Goal: Information Seeking & Learning: Compare options

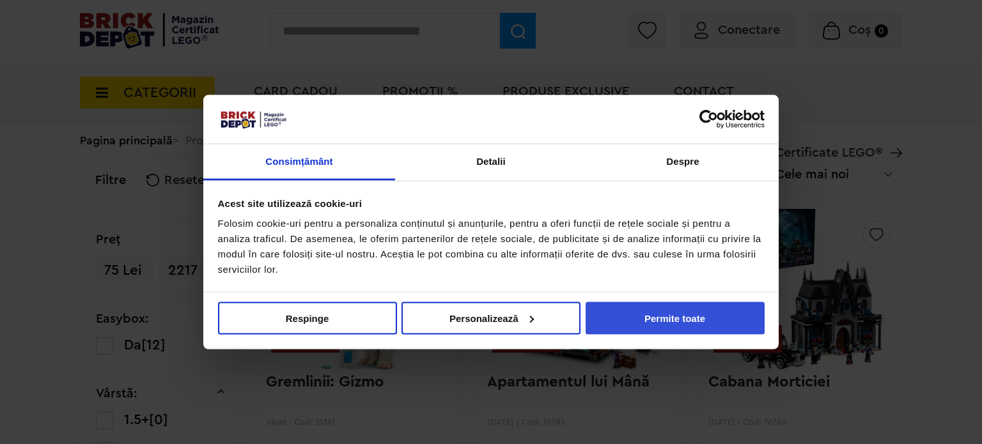
click at [655, 314] on button "Permite toate" at bounding box center [674, 318] width 179 height 33
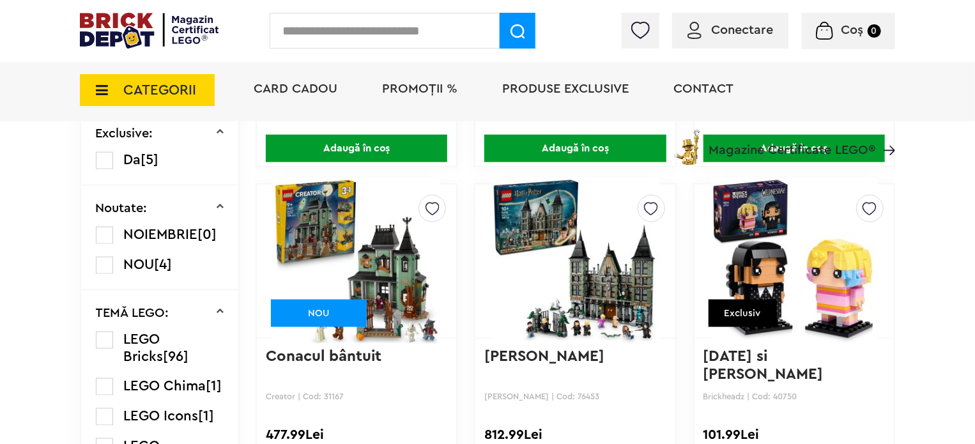
scroll to position [767, 0]
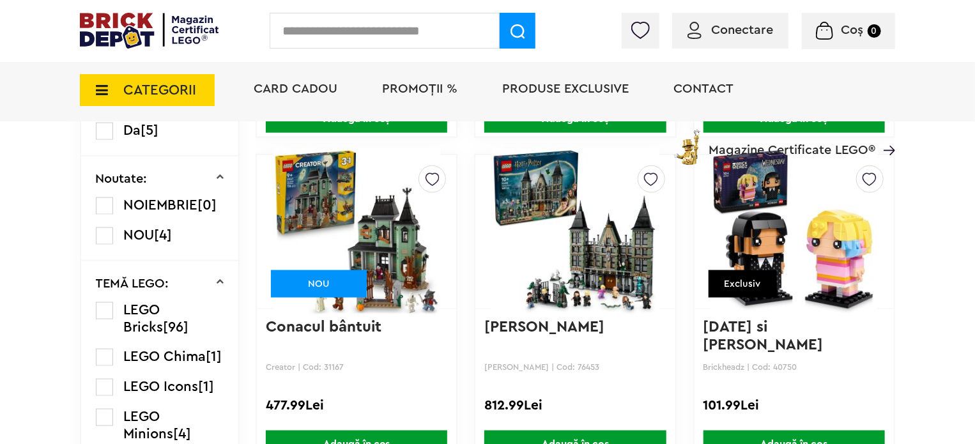
click at [350, 323] on link "Conacul bântuit" at bounding box center [324, 327] width 116 height 15
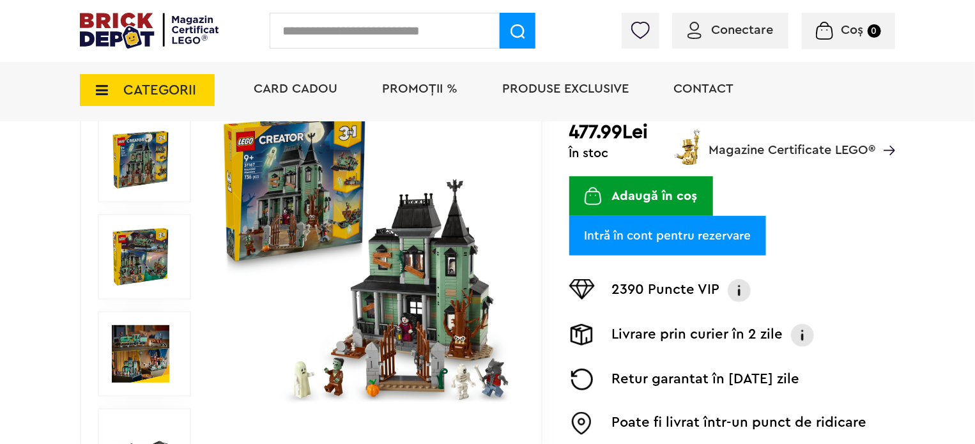
scroll to position [256, 0]
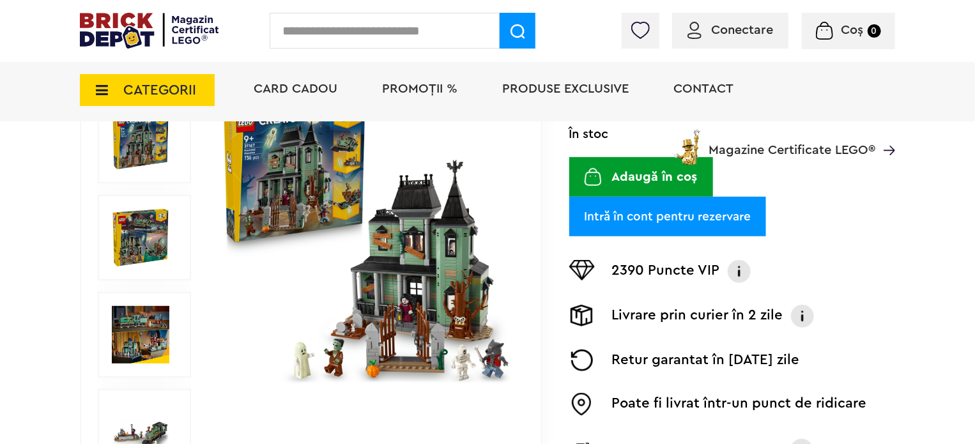
click at [465, 273] on img at bounding box center [366, 238] width 295 height 295
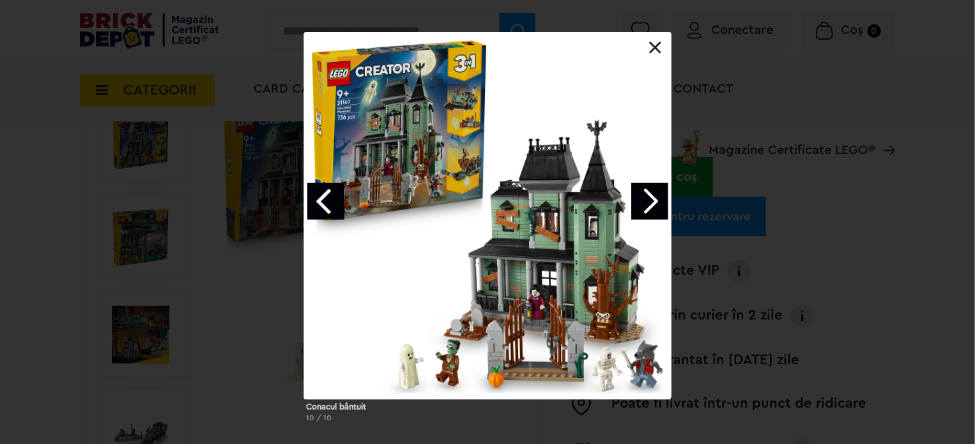
click at [648, 206] on link "Next image" at bounding box center [649, 201] width 37 height 37
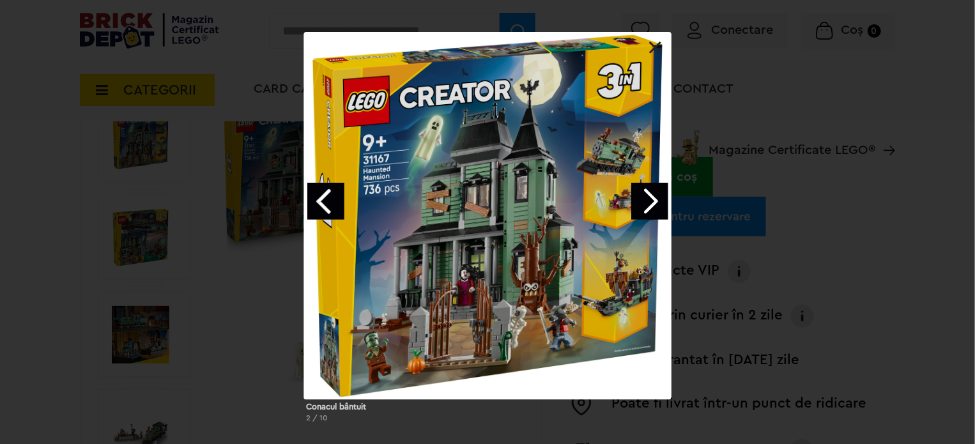
click at [648, 206] on link "Next image" at bounding box center [649, 201] width 37 height 37
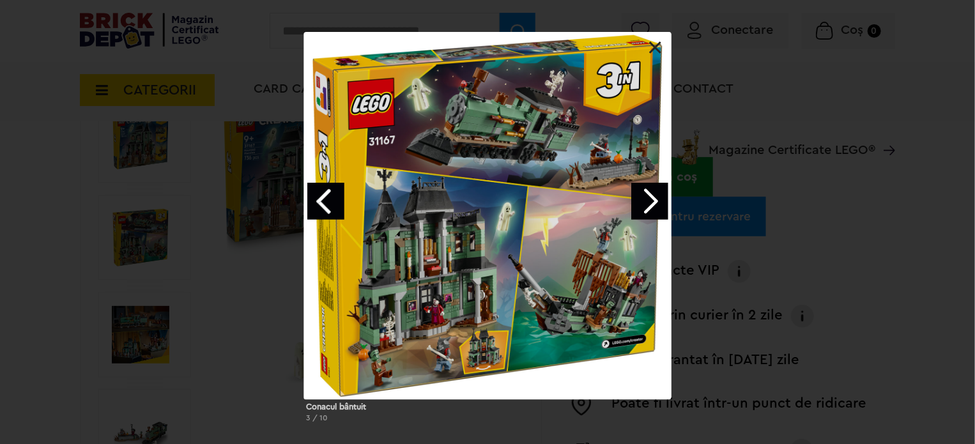
click at [648, 206] on link "Next image" at bounding box center [649, 201] width 37 height 37
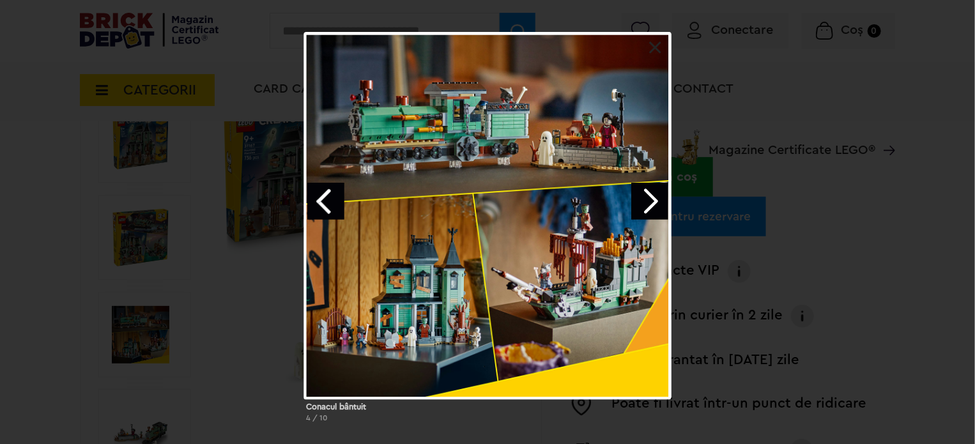
click at [648, 206] on link "Next image" at bounding box center [649, 201] width 37 height 37
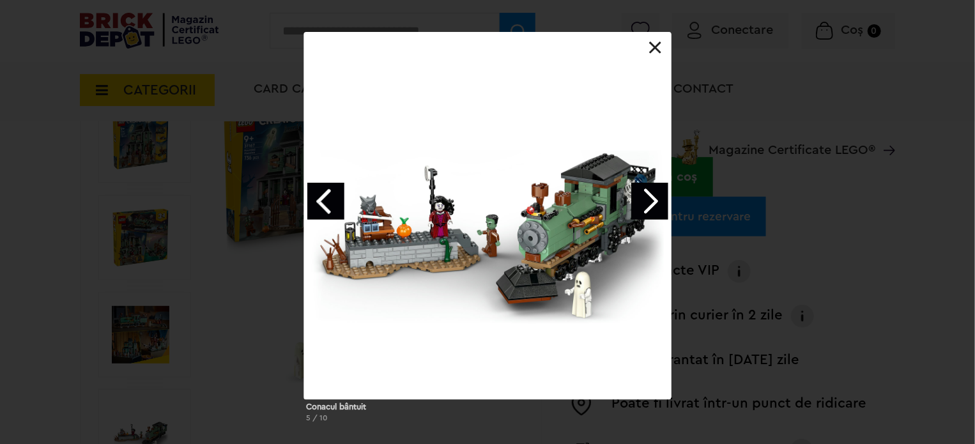
click at [648, 206] on link "Next image" at bounding box center [649, 201] width 37 height 37
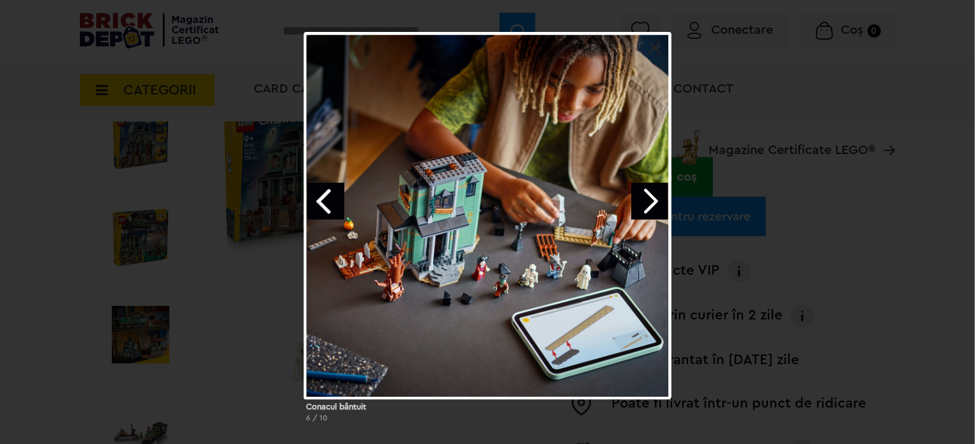
click at [648, 206] on link "Next image" at bounding box center [649, 201] width 37 height 37
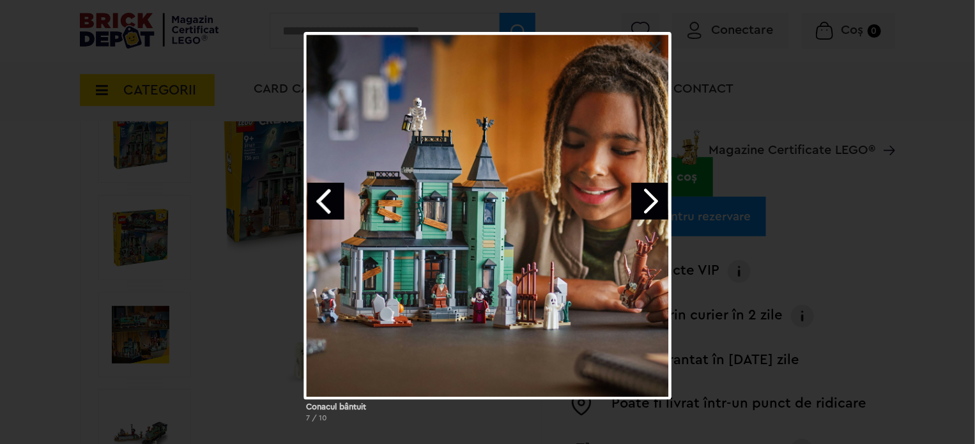
click at [648, 206] on link "Next image" at bounding box center [649, 201] width 37 height 37
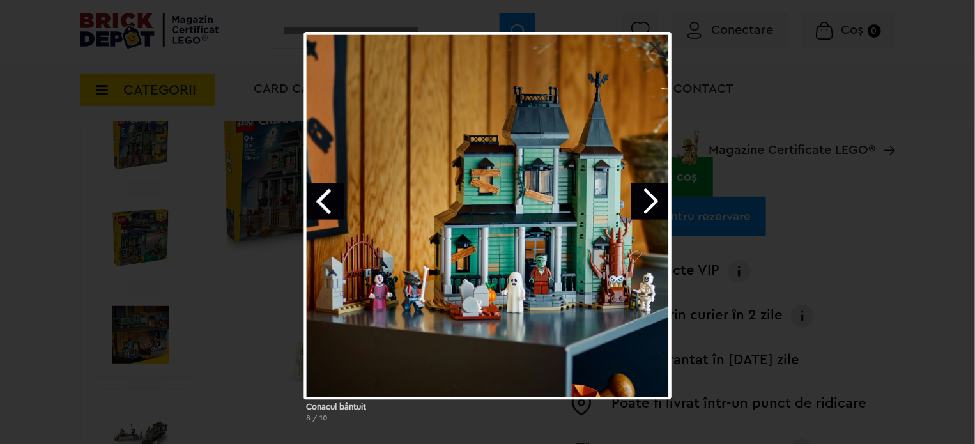
click at [648, 206] on link "Next image" at bounding box center [649, 201] width 37 height 37
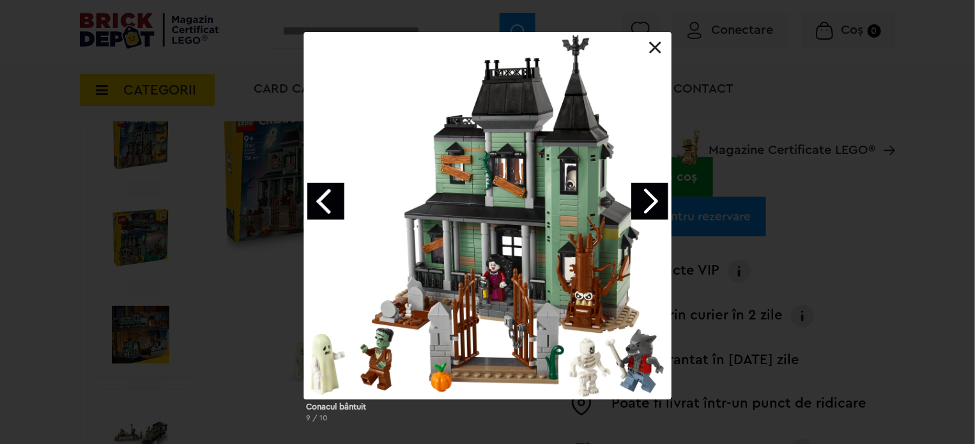
click at [648, 206] on link "Next image" at bounding box center [649, 201] width 37 height 37
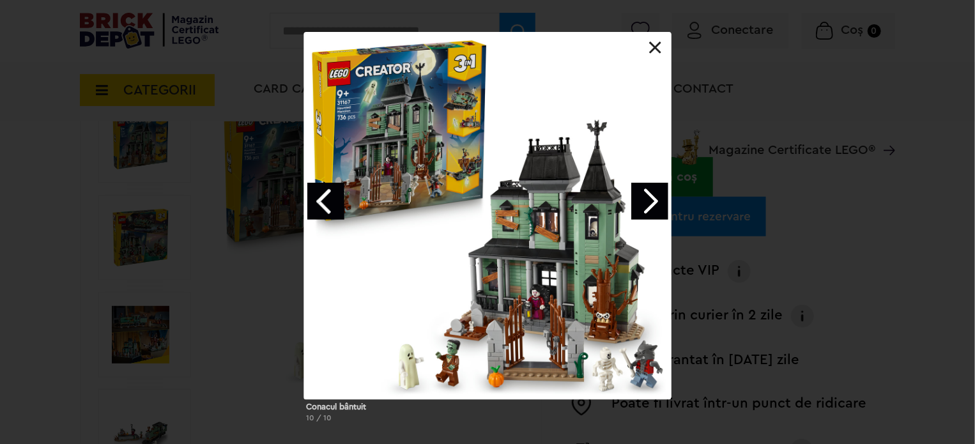
click at [648, 206] on link "Next image" at bounding box center [649, 201] width 37 height 37
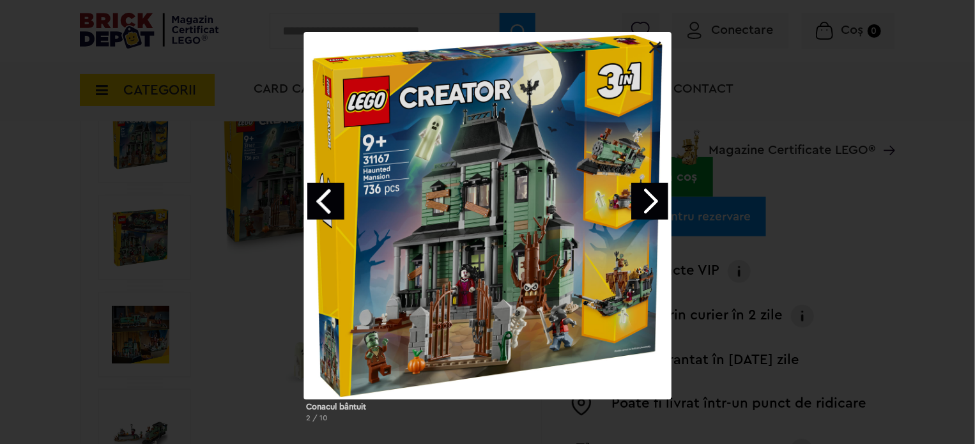
click at [648, 206] on link "Next image" at bounding box center [649, 201] width 37 height 37
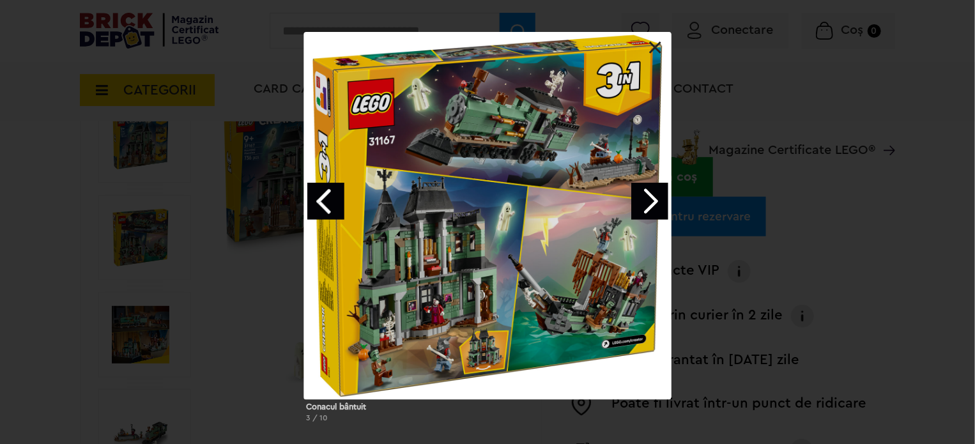
click at [648, 206] on link "Next image" at bounding box center [649, 201] width 37 height 37
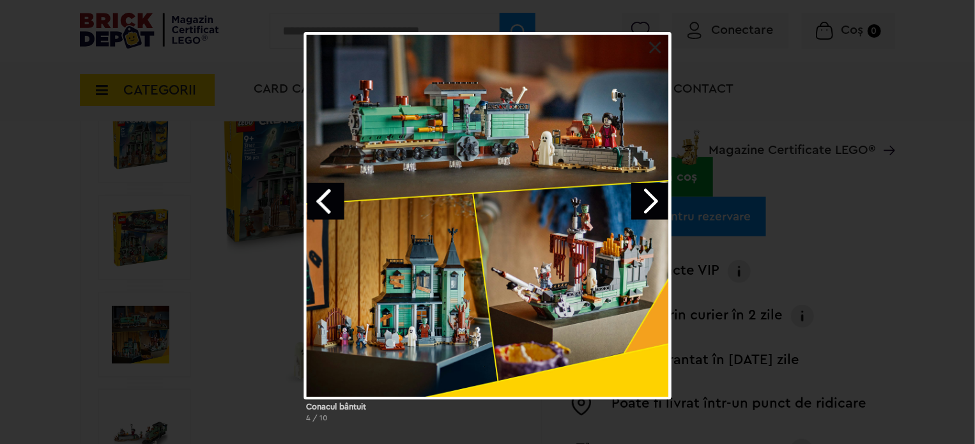
click at [648, 206] on link "Next image" at bounding box center [649, 201] width 37 height 37
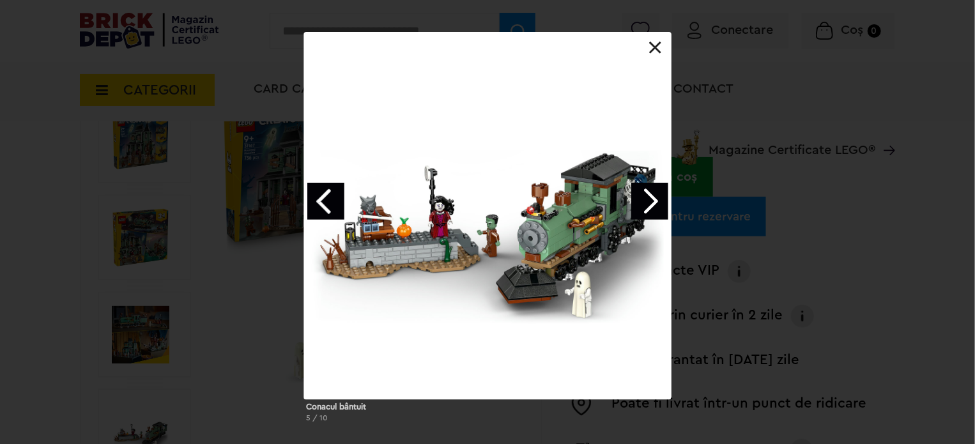
click at [648, 206] on link "Next image" at bounding box center [649, 201] width 37 height 37
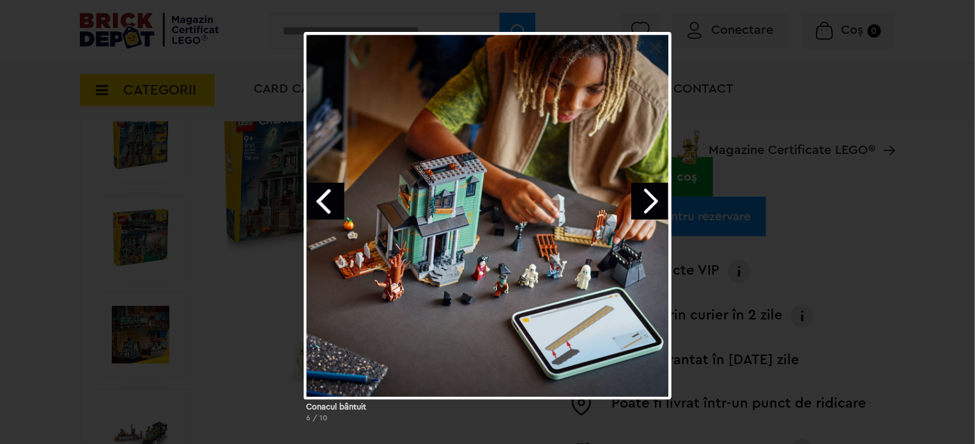
click at [774, 109] on div "Conacul bântuit 6 / 10" at bounding box center [487, 232] width 975 height 401
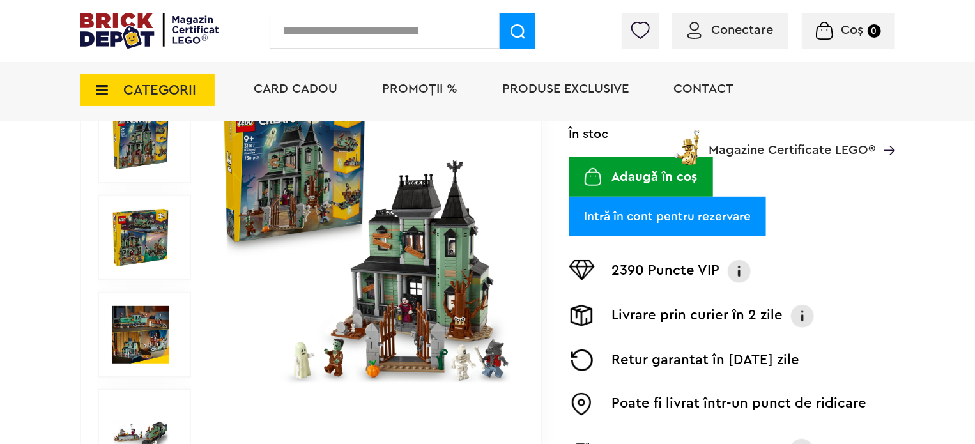
click at [575, 95] on span "Produse exclusive" at bounding box center [565, 88] width 127 height 13
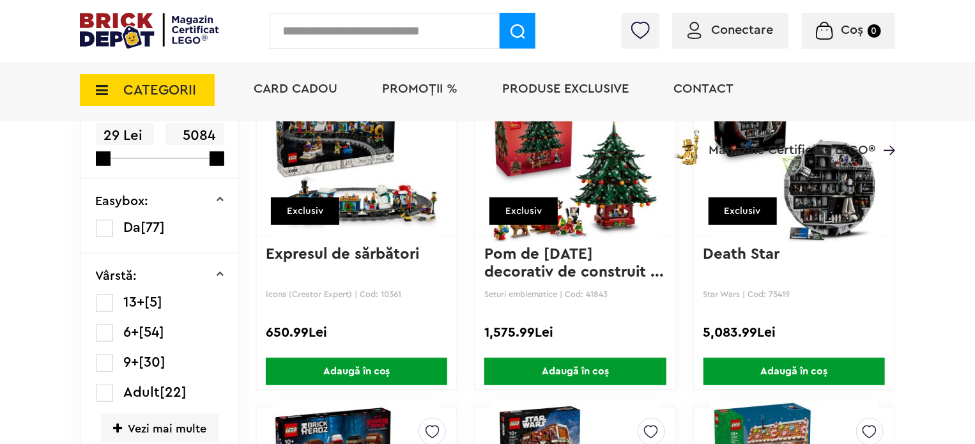
scroll to position [159, 0]
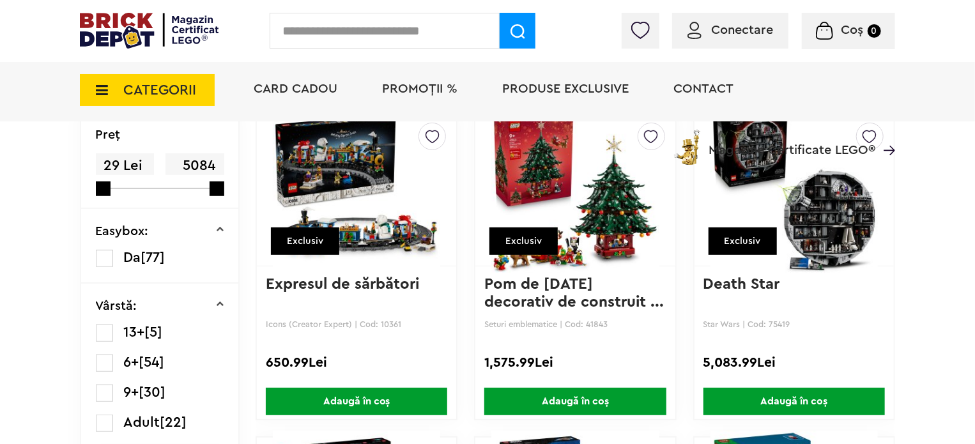
click at [554, 291] on link "Pom de Crăciun decorativ de construit ..." at bounding box center [574, 293] width 180 height 33
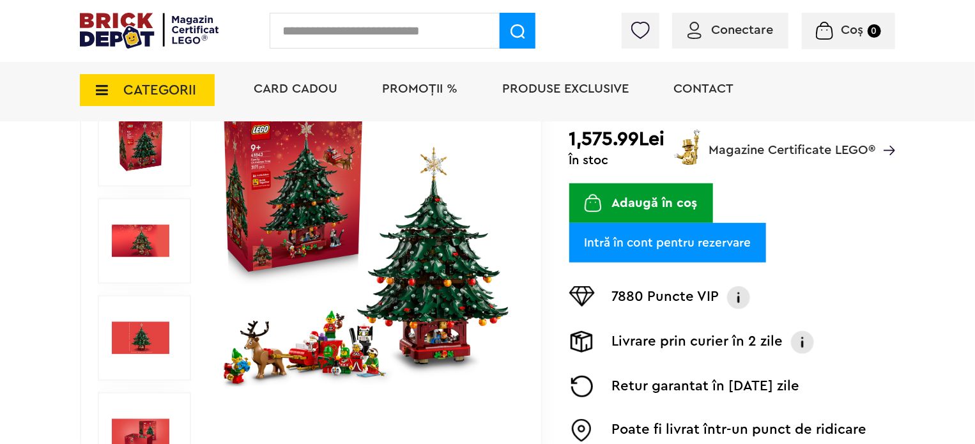
scroll to position [256, 0]
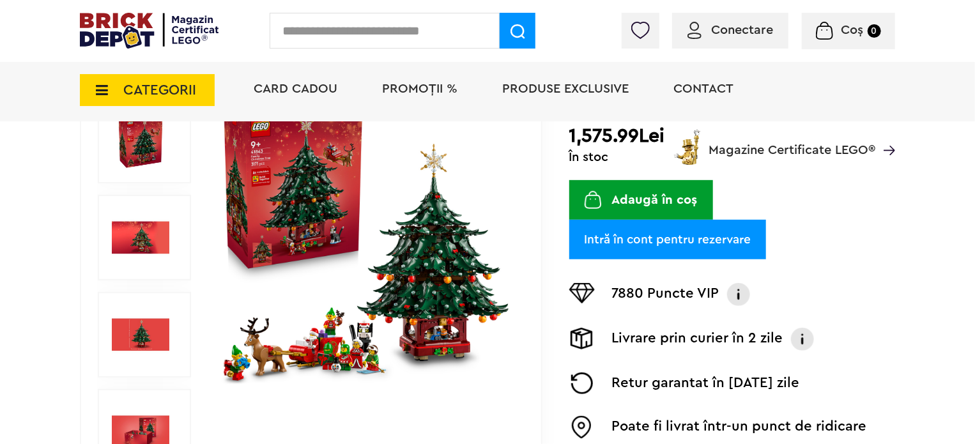
click at [442, 316] on img at bounding box center [366, 238] width 295 height 295
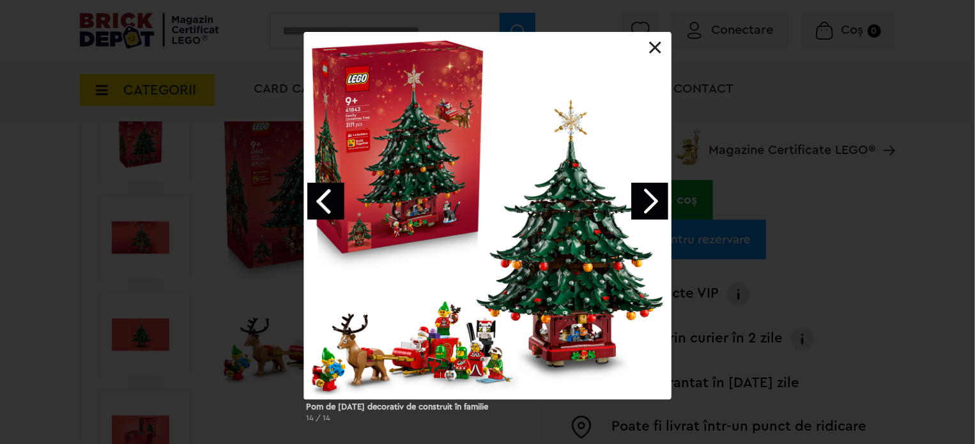
click at [660, 197] on link "Next image" at bounding box center [649, 201] width 37 height 37
click at [657, 199] on link "Next image" at bounding box center [649, 201] width 37 height 37
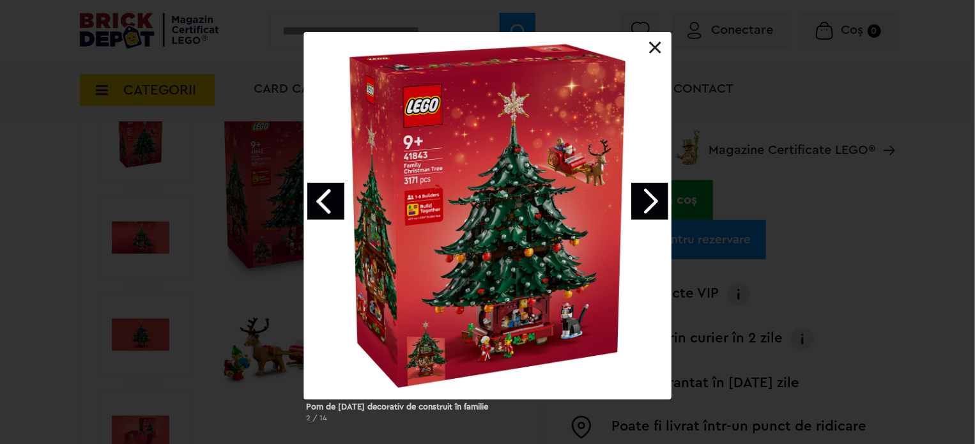
click at [657, 199] on link "Next image" at bounding box center [649, 201] width 37 height 37
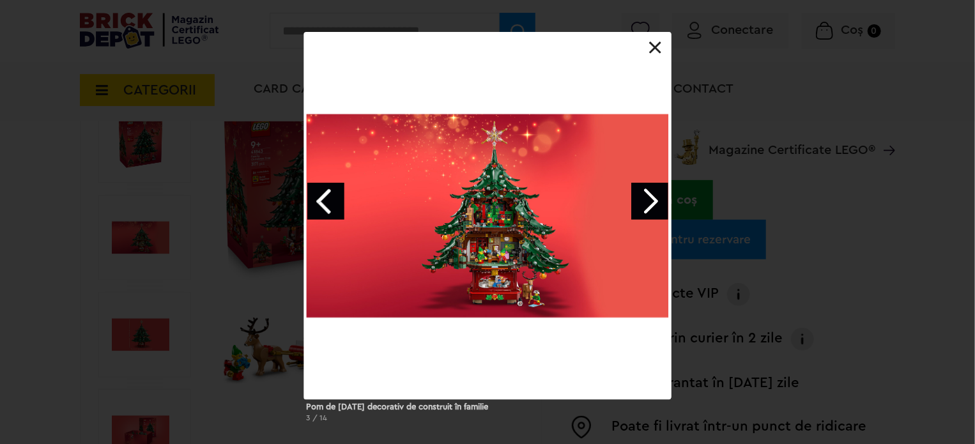
click at [657, 199] on link "Next image" at bounding box center [649, 201] width 37 height 37
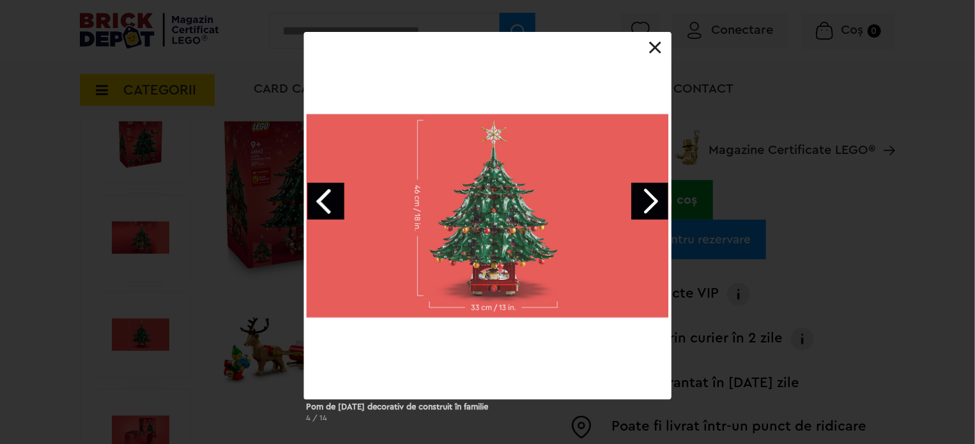
click at [657, 199] on link "Next image" at bounding box center [649, 201] width 37 height 37
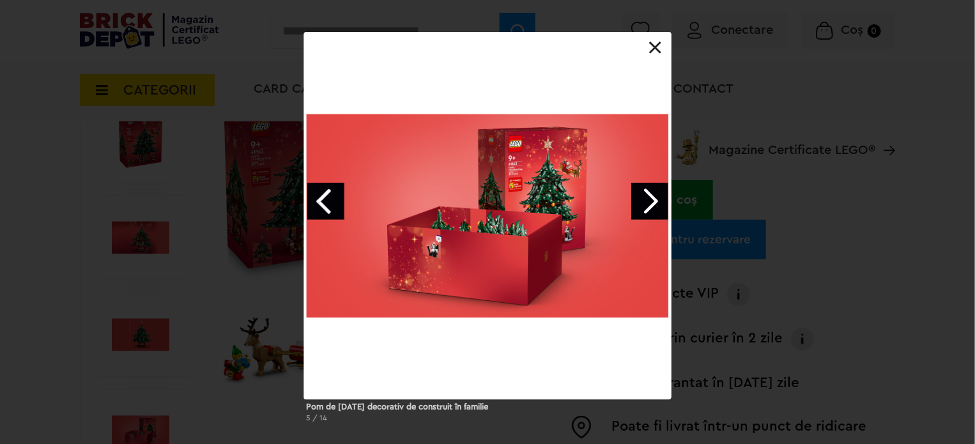
click at [652, 47] on link at bounding box center [655, 48] width 13 height 13
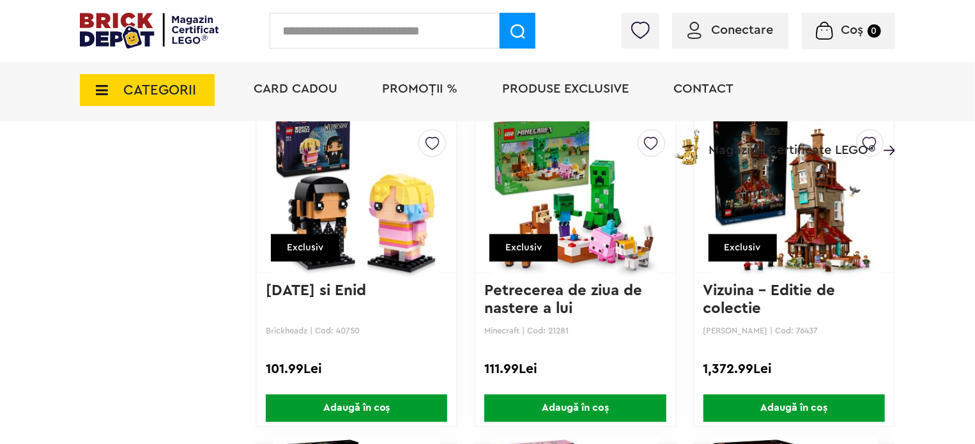
scroll to position [3710, 0]
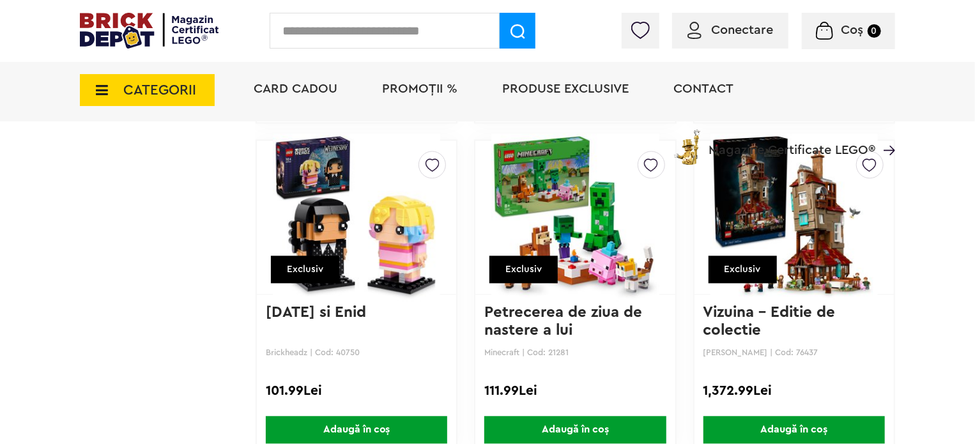
click at [786, 309] on link "Vizuina - Editie de colectie" at bounding box center [772, 321] width 137 height 33
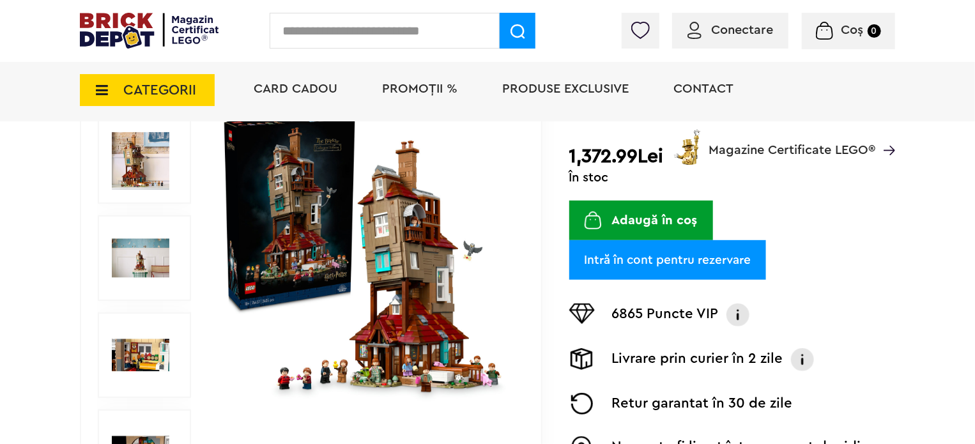
scroll to position [256, 0]
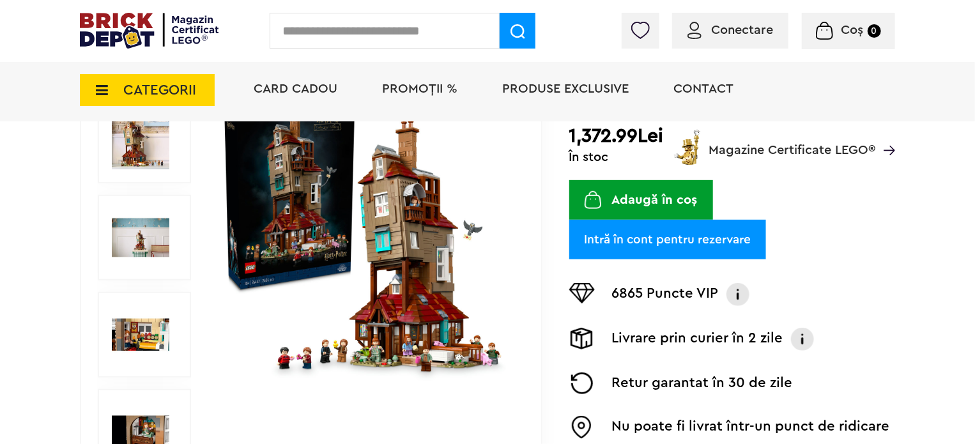
click at [429, 291] on img at bounding box center [366, 238] width 295 height 295
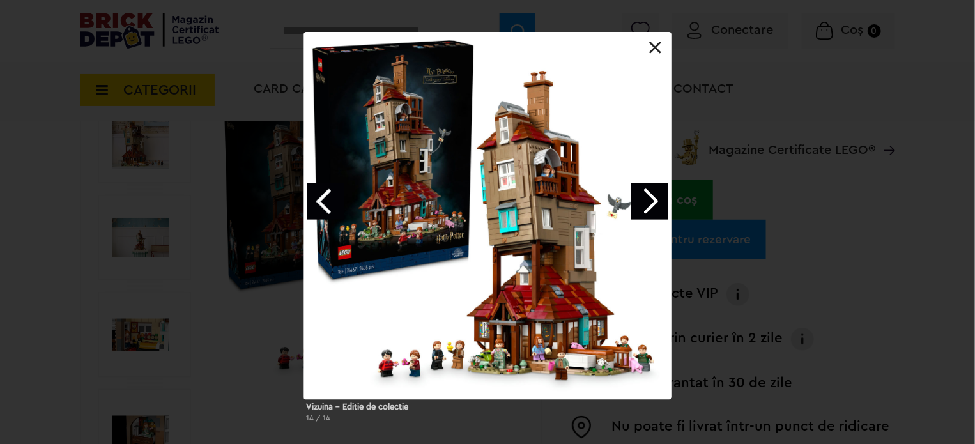
click at [648, 192] on link "Next image" at bounding box center [649, 201] width 37 height 37
click at [646, 196] on link "Next image" at bounding box center [649, 201] width 37 height 37
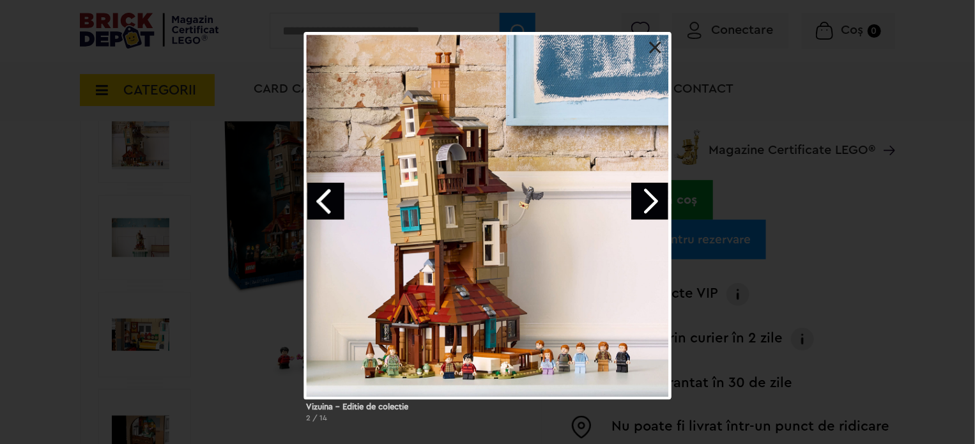
click at [646, 202] on link "Next image" at bounding box center [649, 201] width 37 height 37
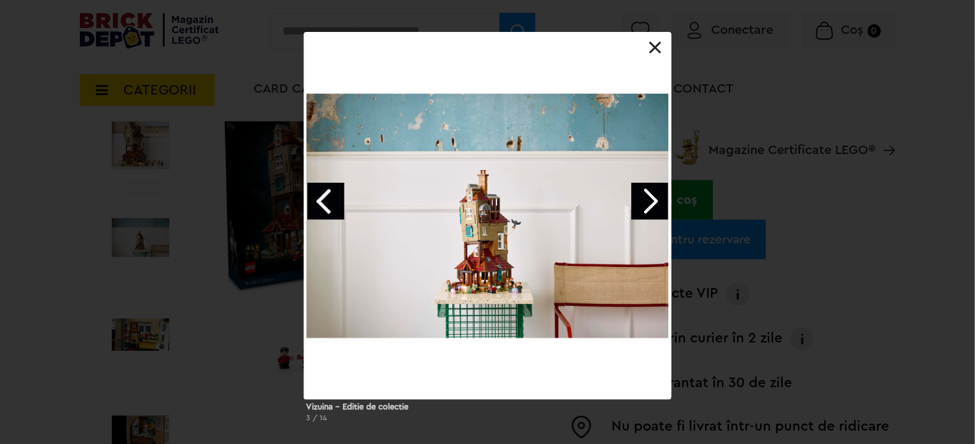
click at [646, 202] on link "Next image" at bounding box center [649, 201] width 37 height 37
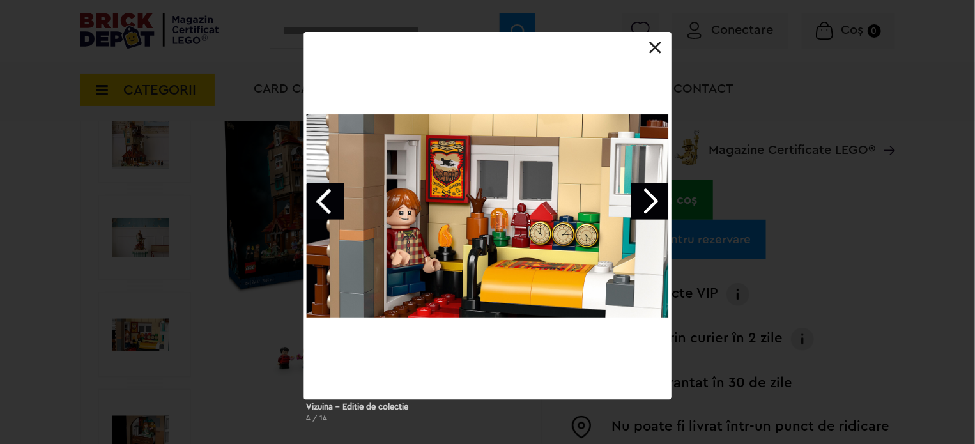
click at [646, 202] on link "Next image" at bounding box center [649, 201] width 37 height 37
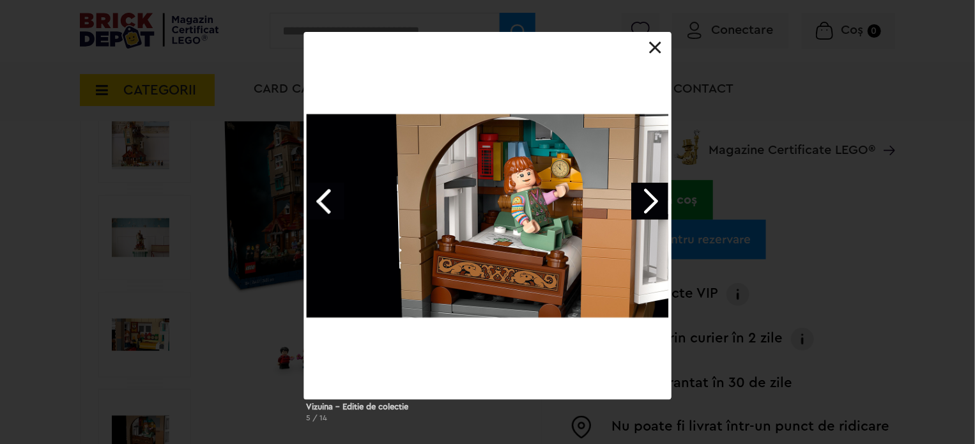
click at [646, 202] on link "Next image" at bounding box center [649, 201] width 37 height 37
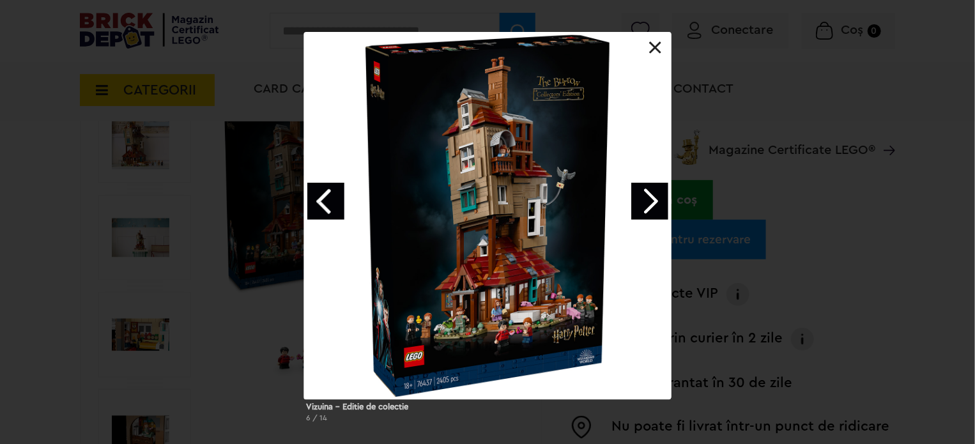
click at [646, 202] on link "Next image" at bounding box center [649, 201] width 37 height 37
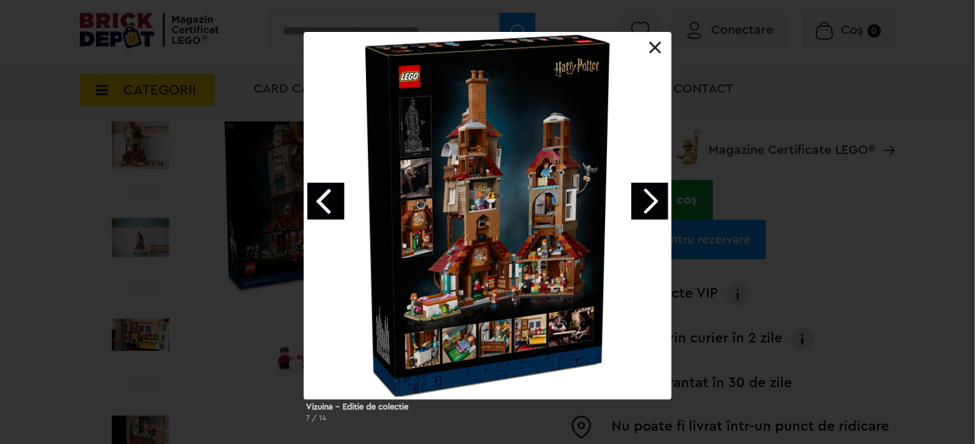
click at [646, 202] on link "Next image" at bounding box center [649, 201] width 37 height 37
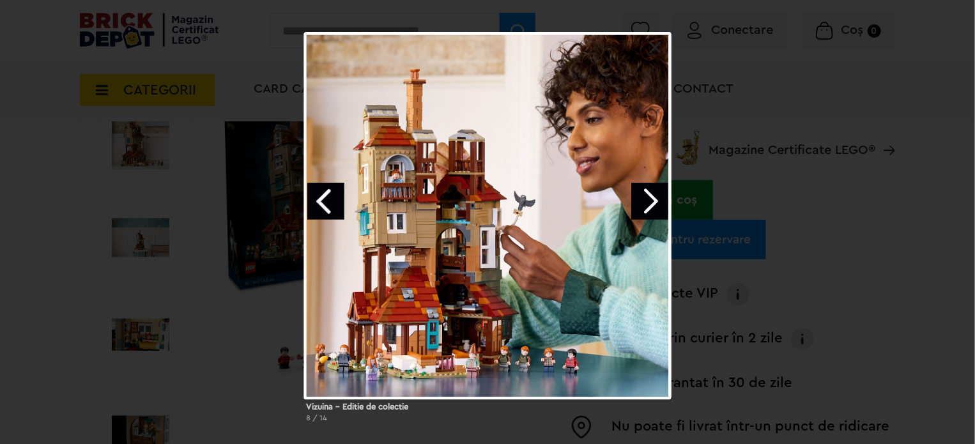
click at [646, 202] on link "Next image" at bounding box center [649, 201] width 37 height 37
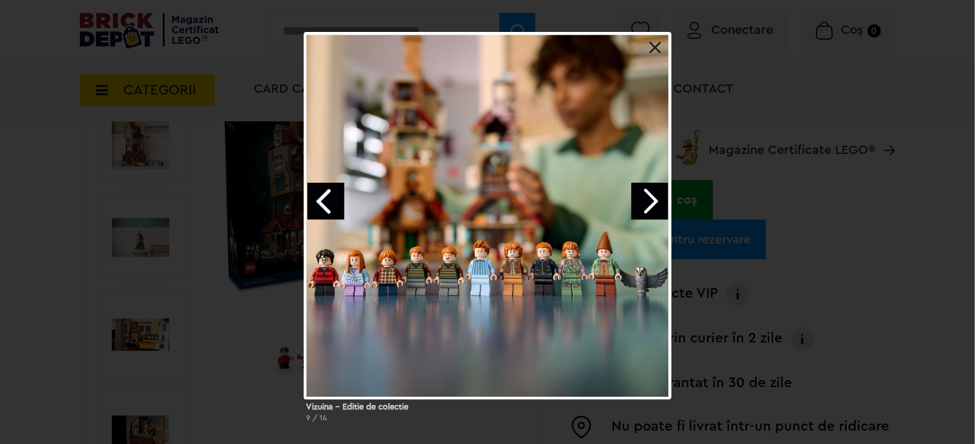
click at [646, 202] on link "Next image" at bounding box center [649, 201] width 37 height 37
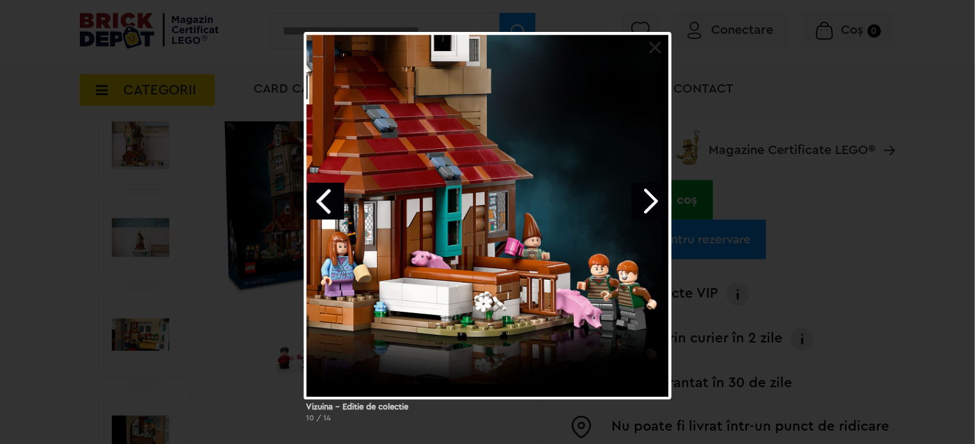
click at [646, 202] on link "Next image" at bounding box center [649, 201] width 37 height 37
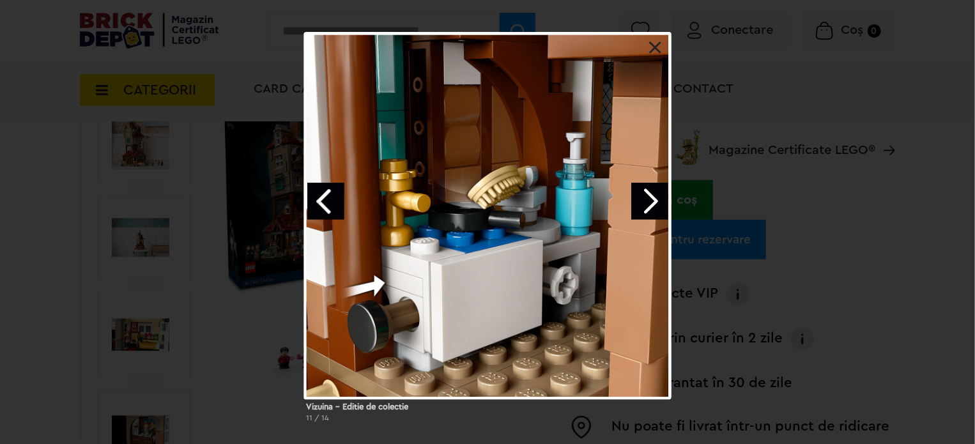
click at [646, 202] on link "Next image" at bounding box center [649, 201] width 37 height 37
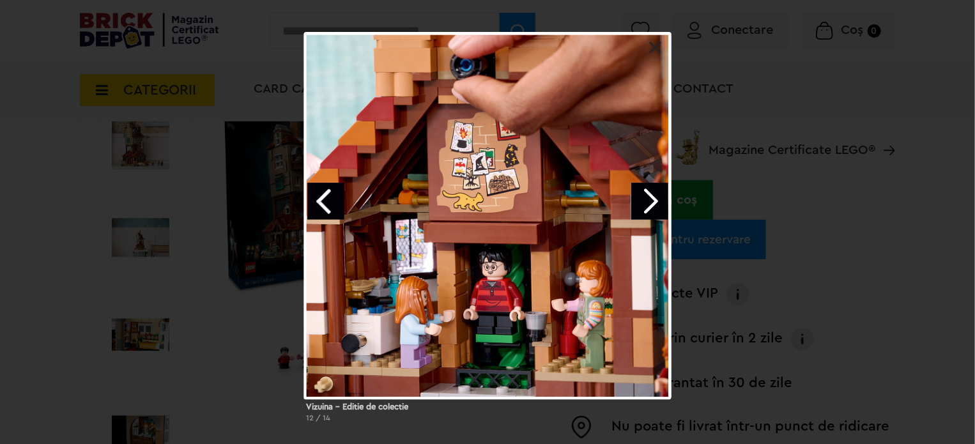
click at [646, 202] on link "Next image" at bounding box center [649, 201] width 37 height 37
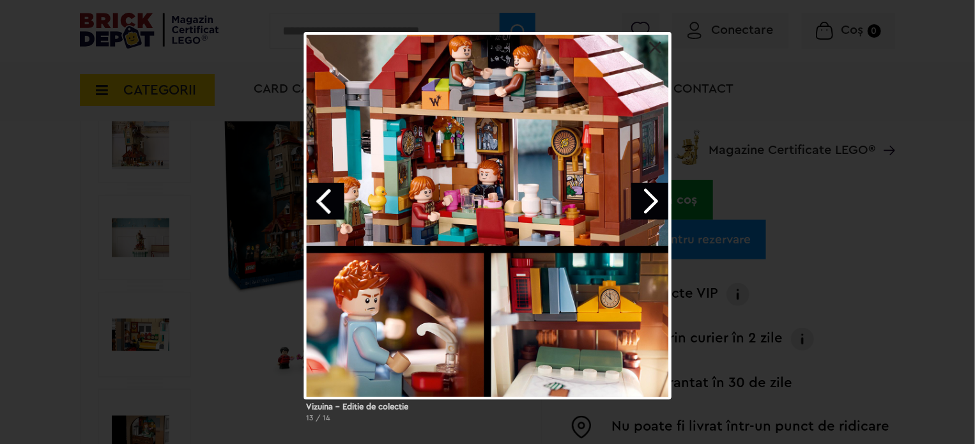
click at [646, 202] on link "Next image" at bounding box center [649, 201] width 37 height 37
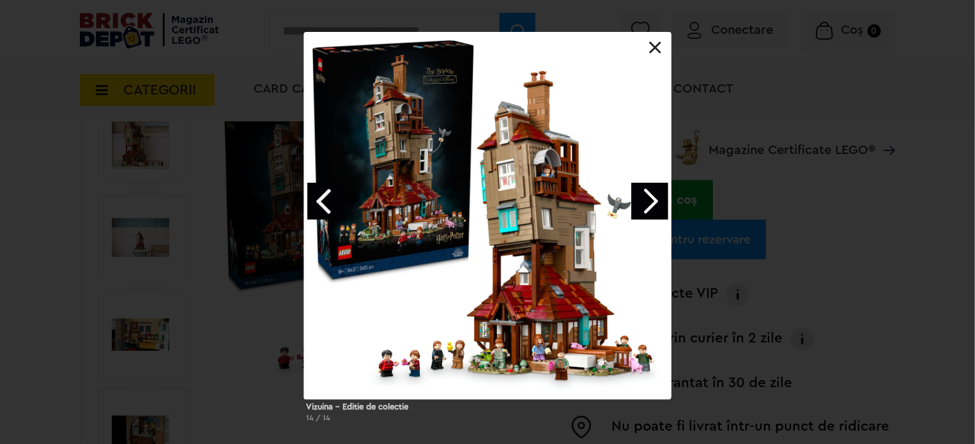
click at [654, 45] on link at bounding box center [655, 48] width 13 height 13
